Goal: Information Seeking & Learning: Learn about a topic

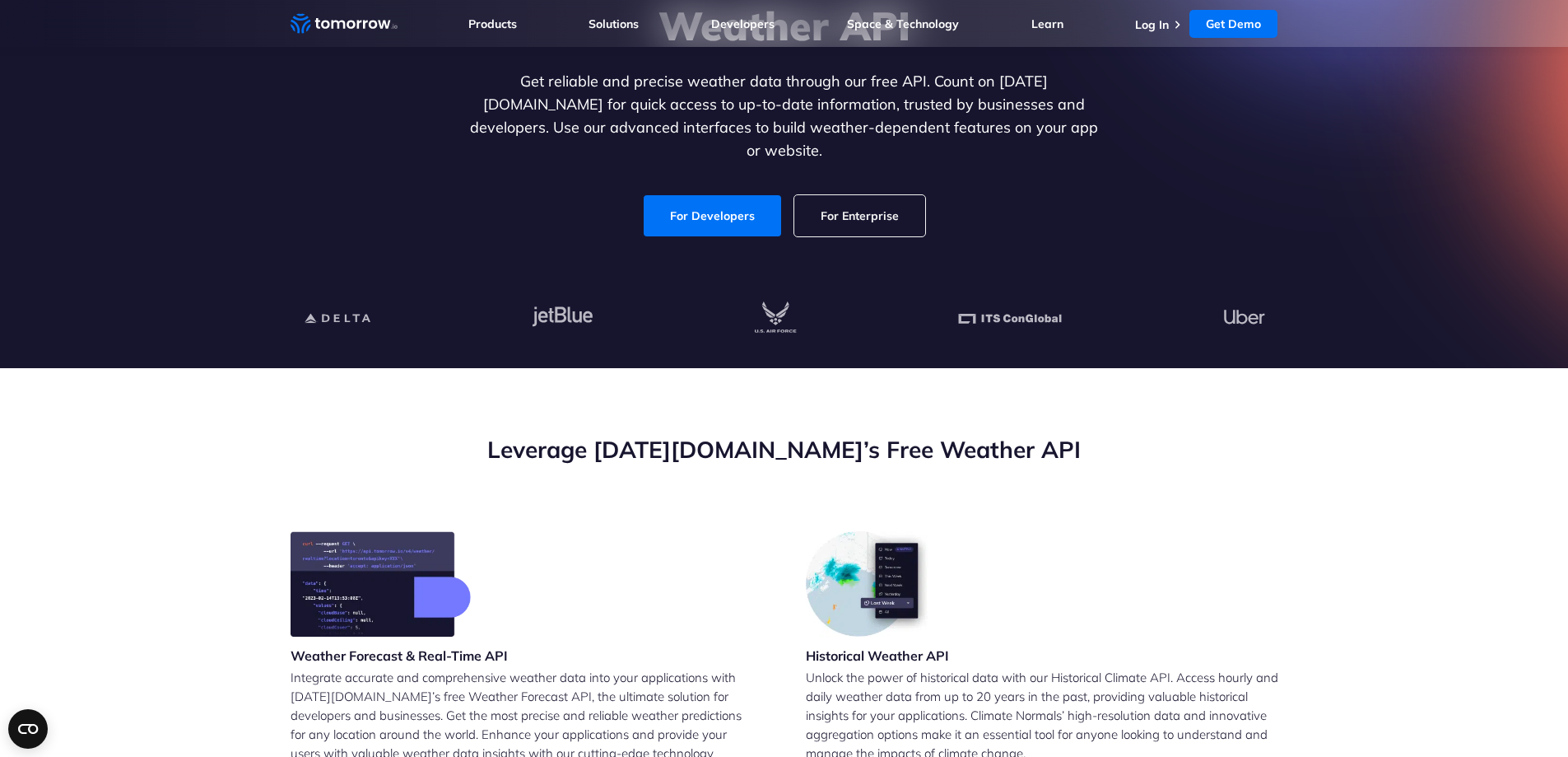
scroll to position [82, 0]
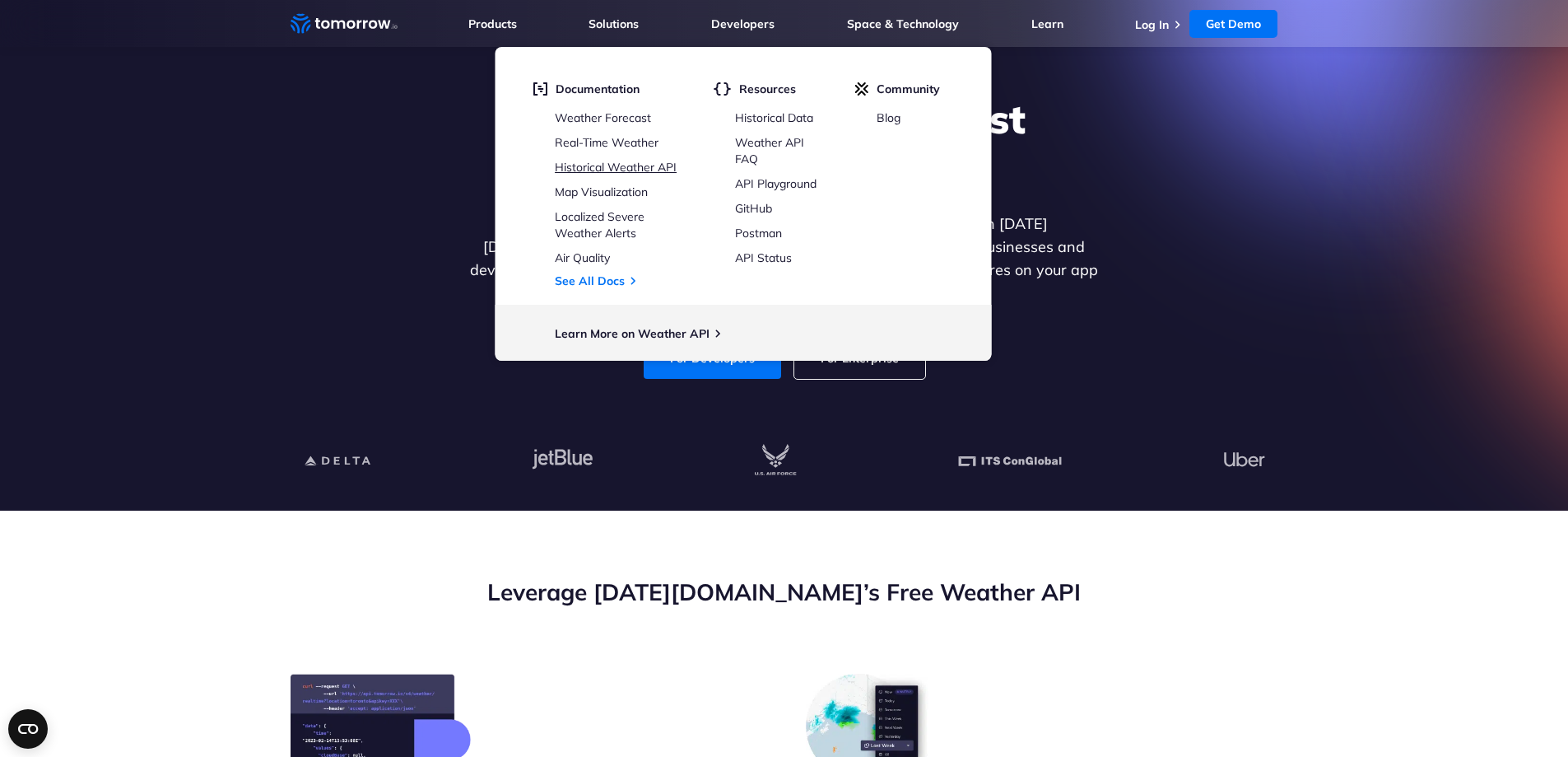
click at [657, 172] on link "Historical Weather API" at bounding box center [615, 167] width 121 height 15
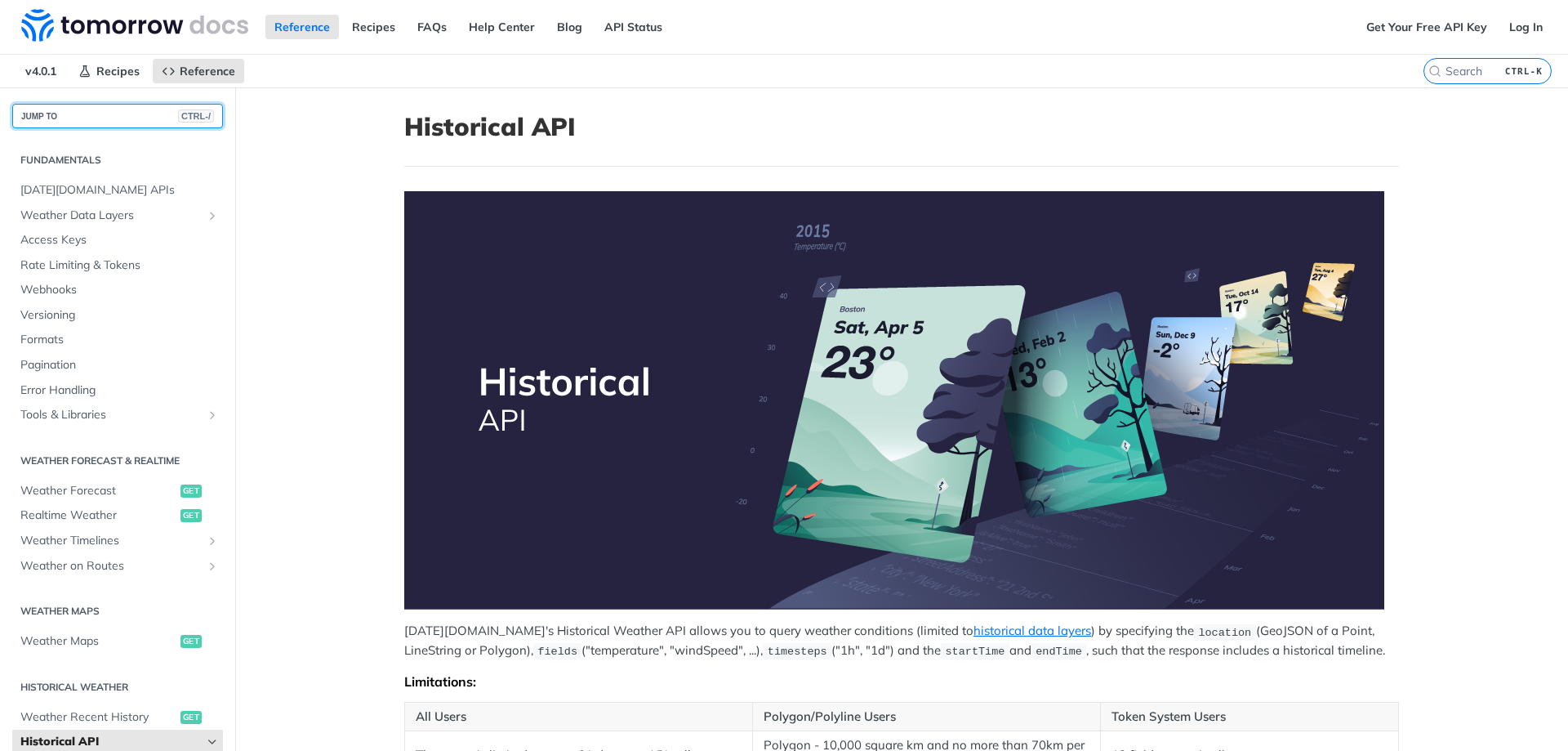
click at [94, 113] on button "JUMP TO CTRL-/" at bounding box center [118, 115] width 210 height 24
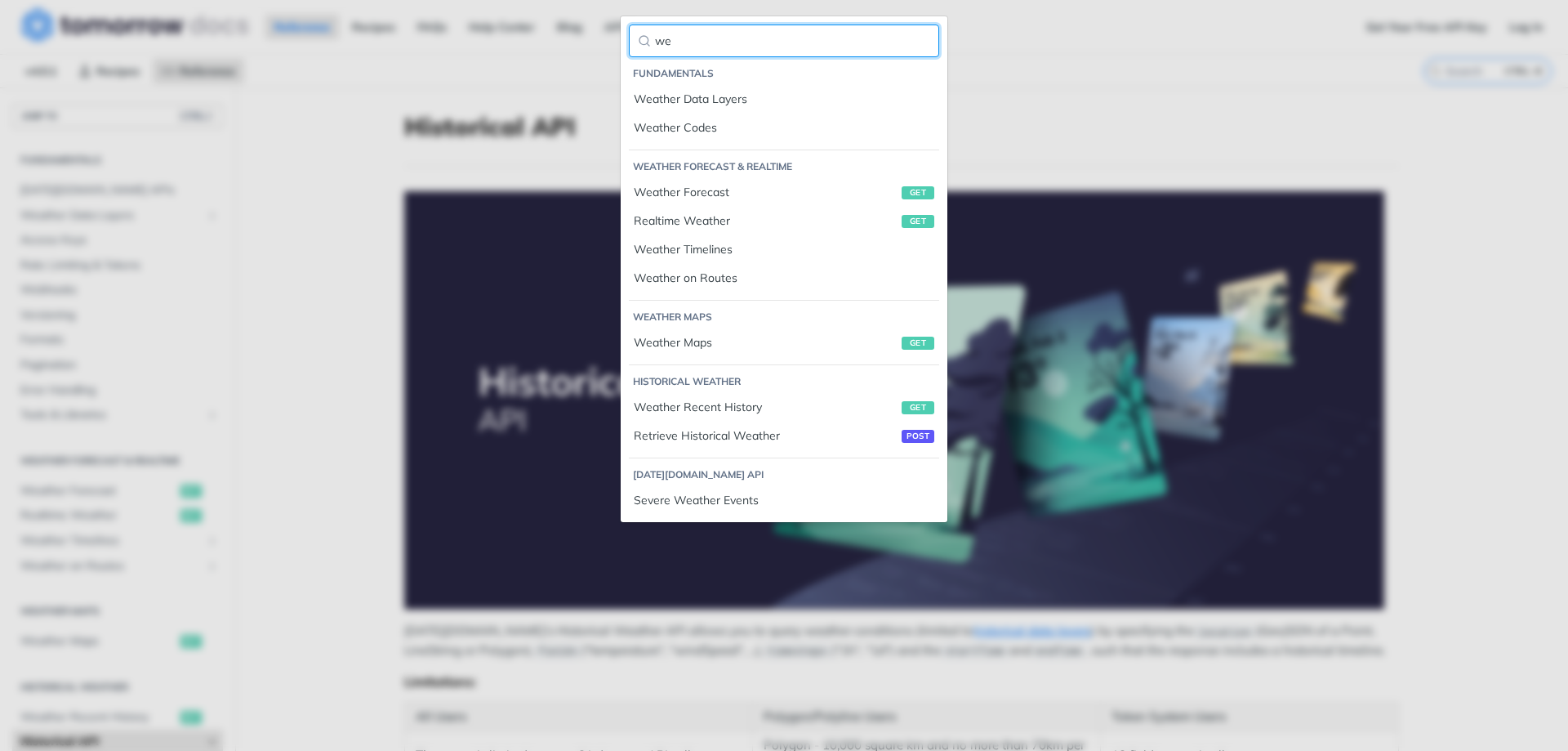
type input "w"
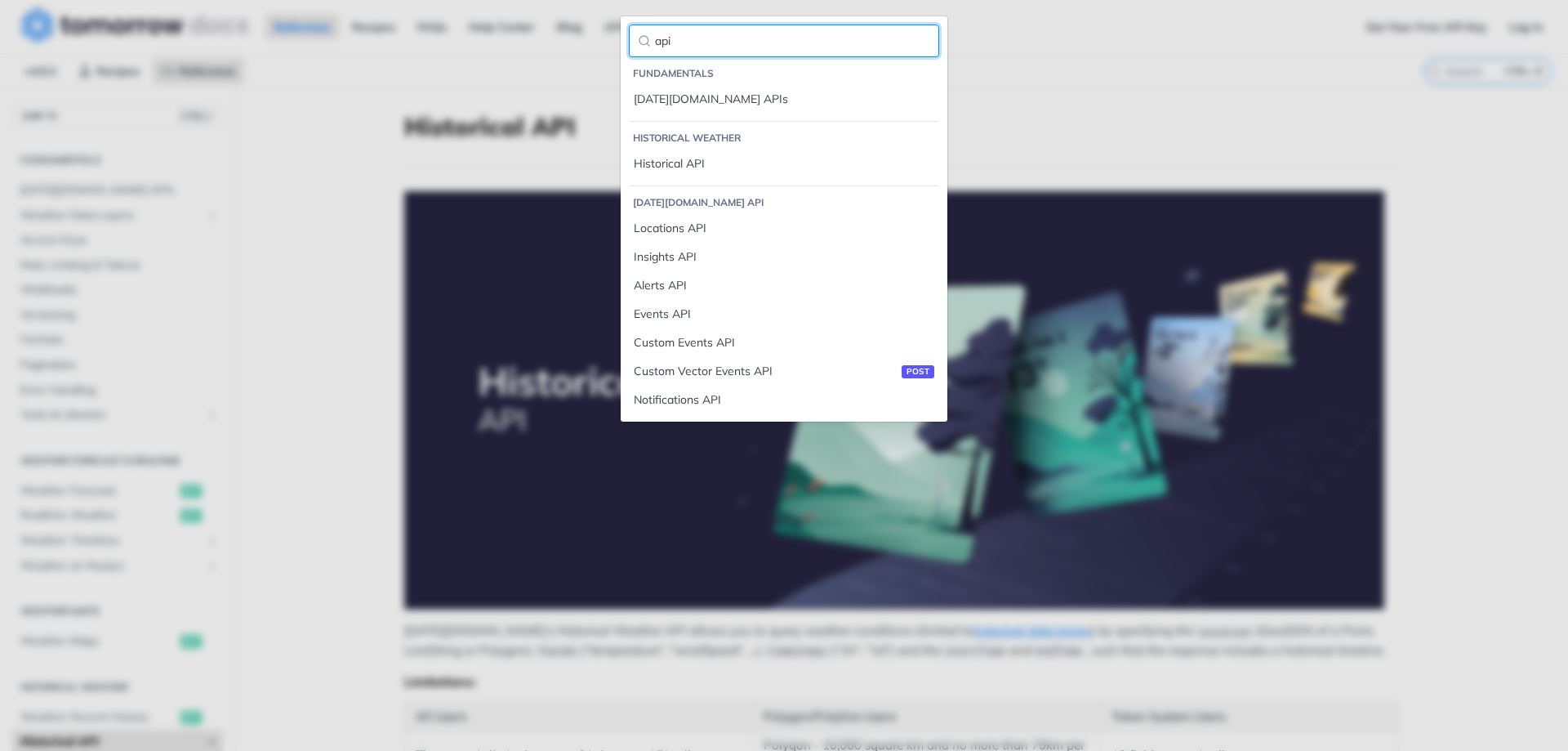
type input "api"
click at [346, 237] on main "JUMP TO CTRL-/ Fundamentals [DATE][DOMAIN_NAME] APIs Weather Data Layers Core P…" at bounding box center [784, 742] width 1568 height 1310
